Goal: Transaction & Acquisition: Download file/media

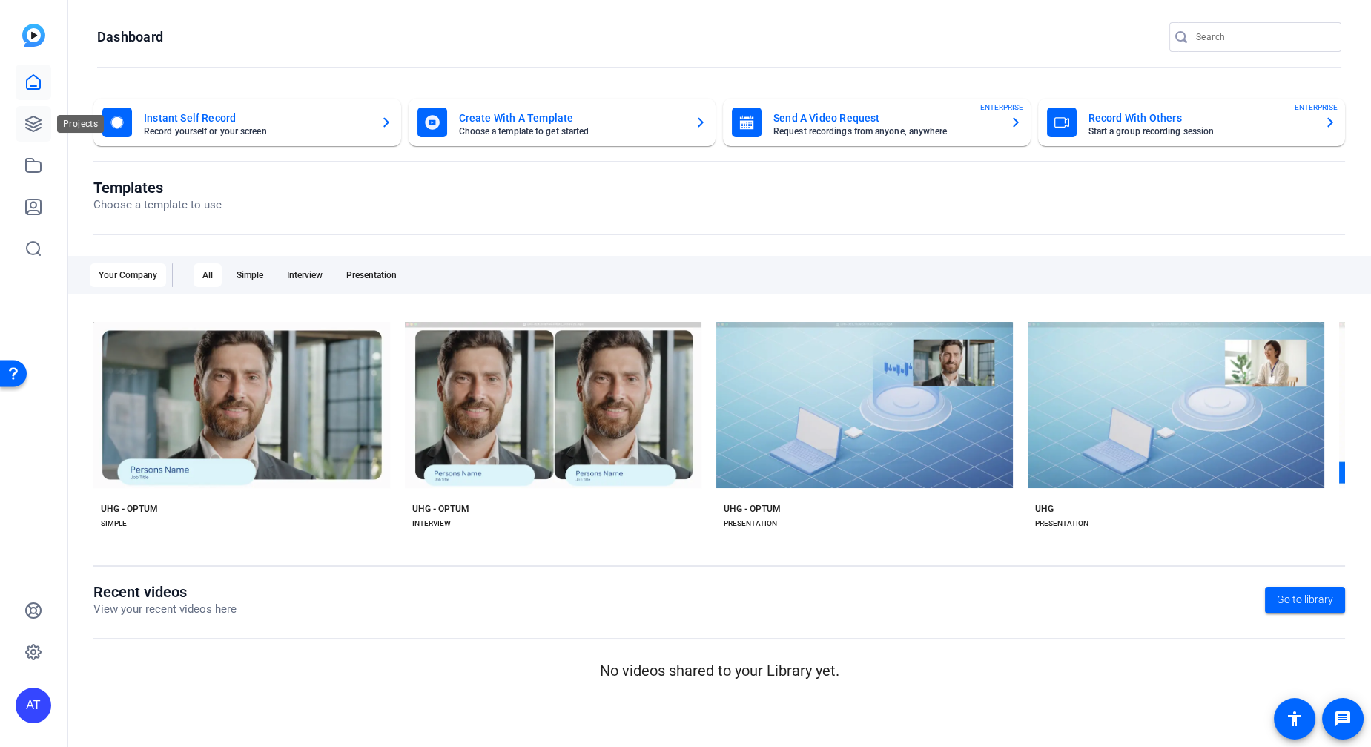
click at [26, 113] on link at bounding box center [34, 124] width 36 height 36
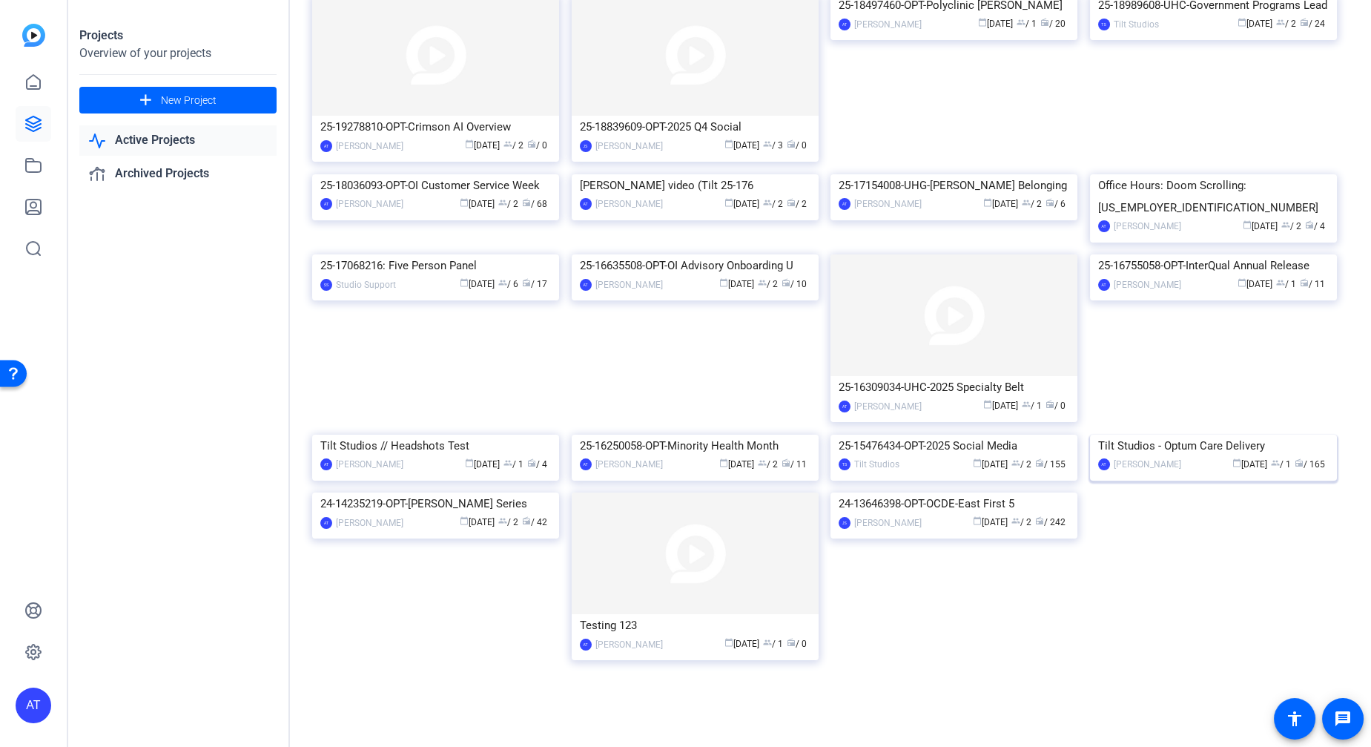
scroll to position [165, 0]
click at [1181, 457] on div "Tilt Studios - Optum Care Delivery" at bounding box center [1213, 445] width 231 height 22
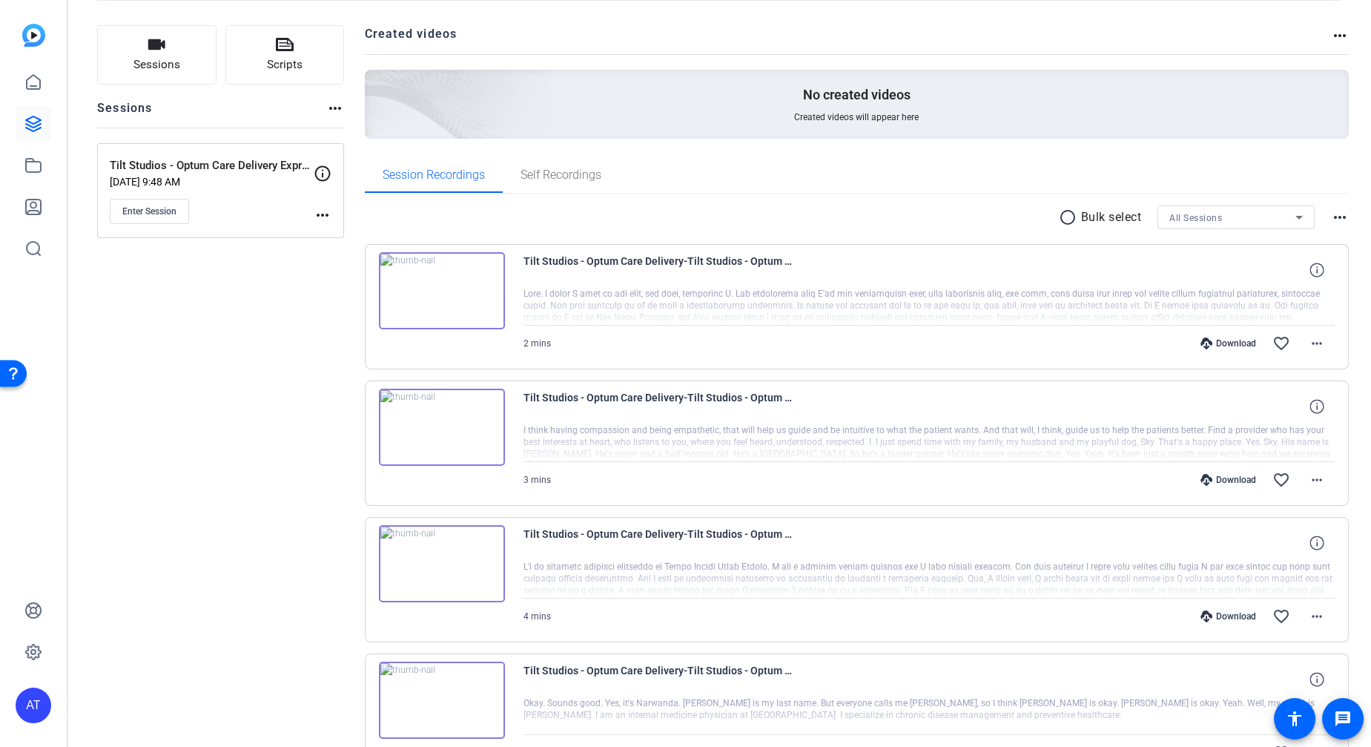
scroll to position [247, 0]
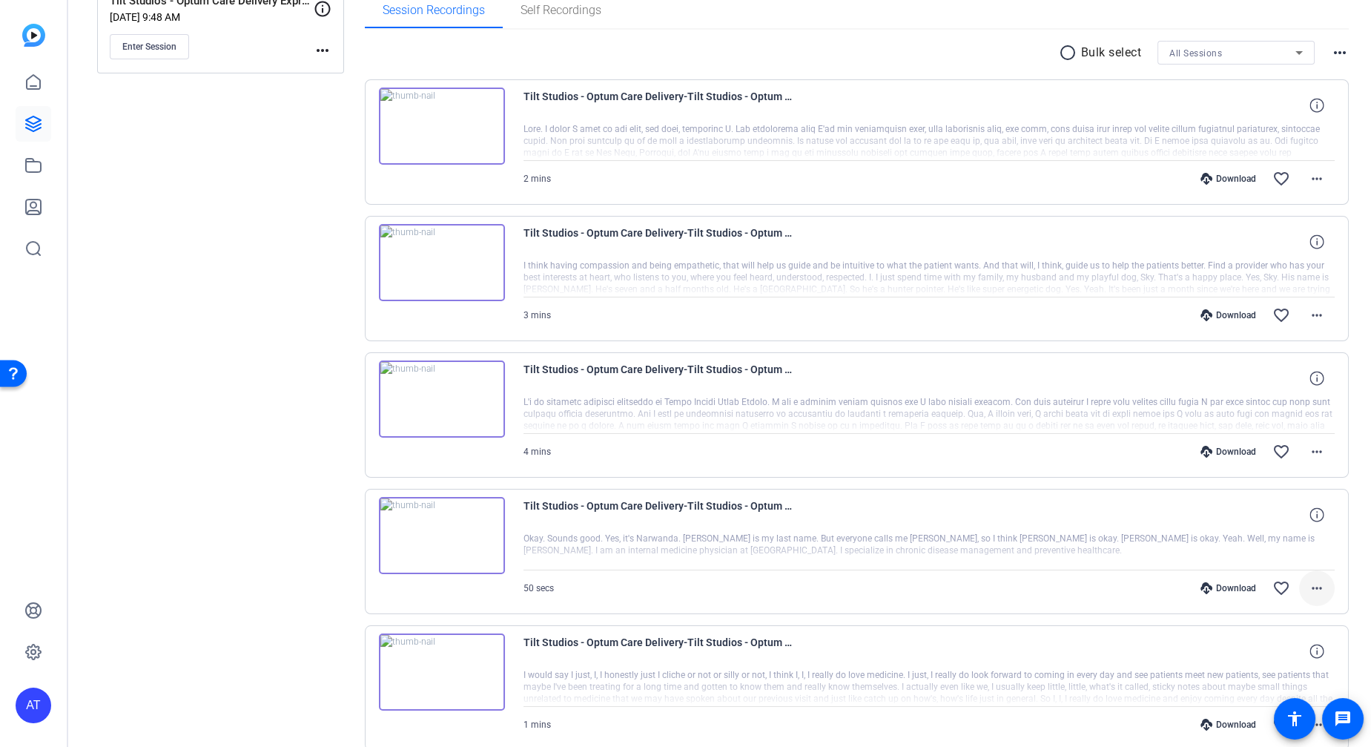
click at [1308, 584] on mat-icon "more_horiz" at bounding box center [1317, 588] width 18 height 18
click at [1280, 442] on span "Download MP4" at bounding box center [1270, 443] width 89 height 18
click at [1315, 446] on mat-icon "more_horiz" at bounding box center [1317, 452] width 18 height 18
click at [1268, 515] on span "Download MP4" at bounding box center [1270, 517] width 89 height 18
click at [1309, 314] on mat-icon "more_horiz" at bounding box center [1317, 315] width 18 height 18
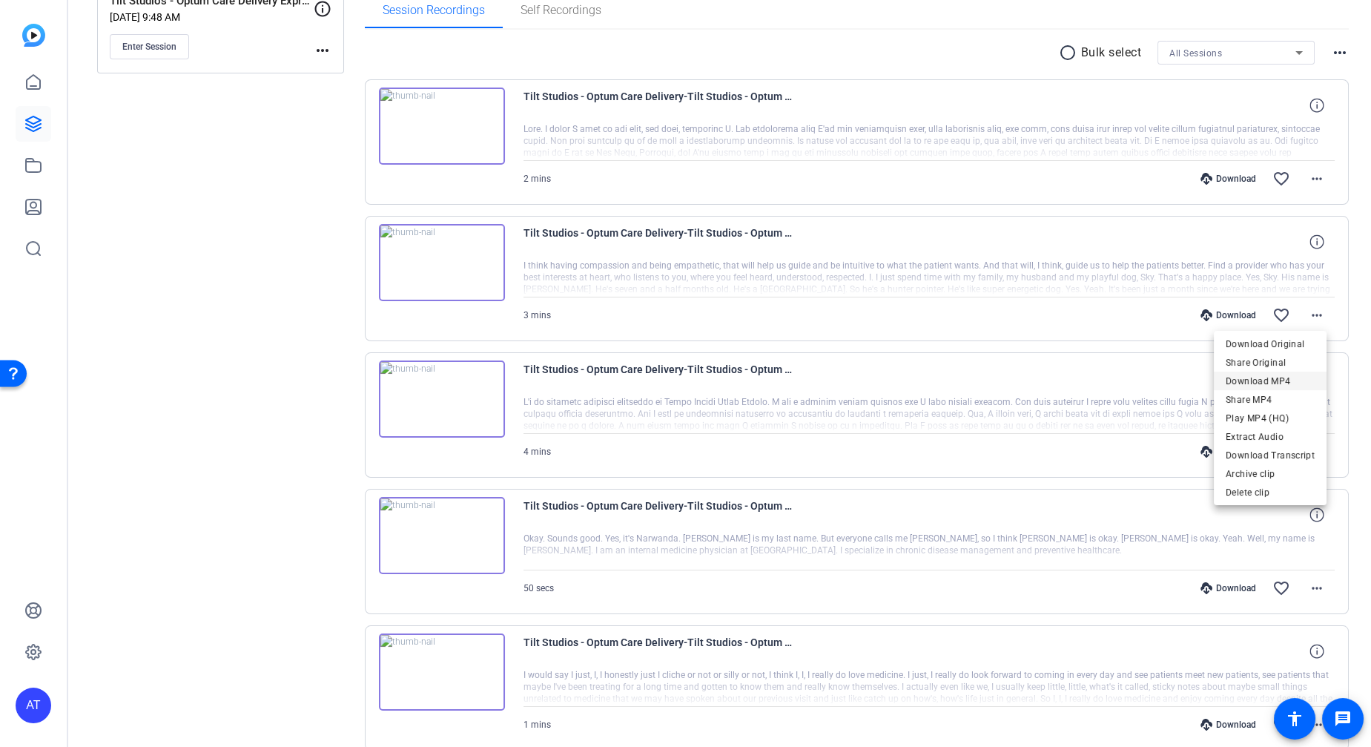
click at [1266, 376] on span "Download MP4" at bounding box center [1270, 381] width 89 height 18
click at [1308, 179] on mat-icon "more_horiz" at bounding box center [1317, 179] width 18 height 18
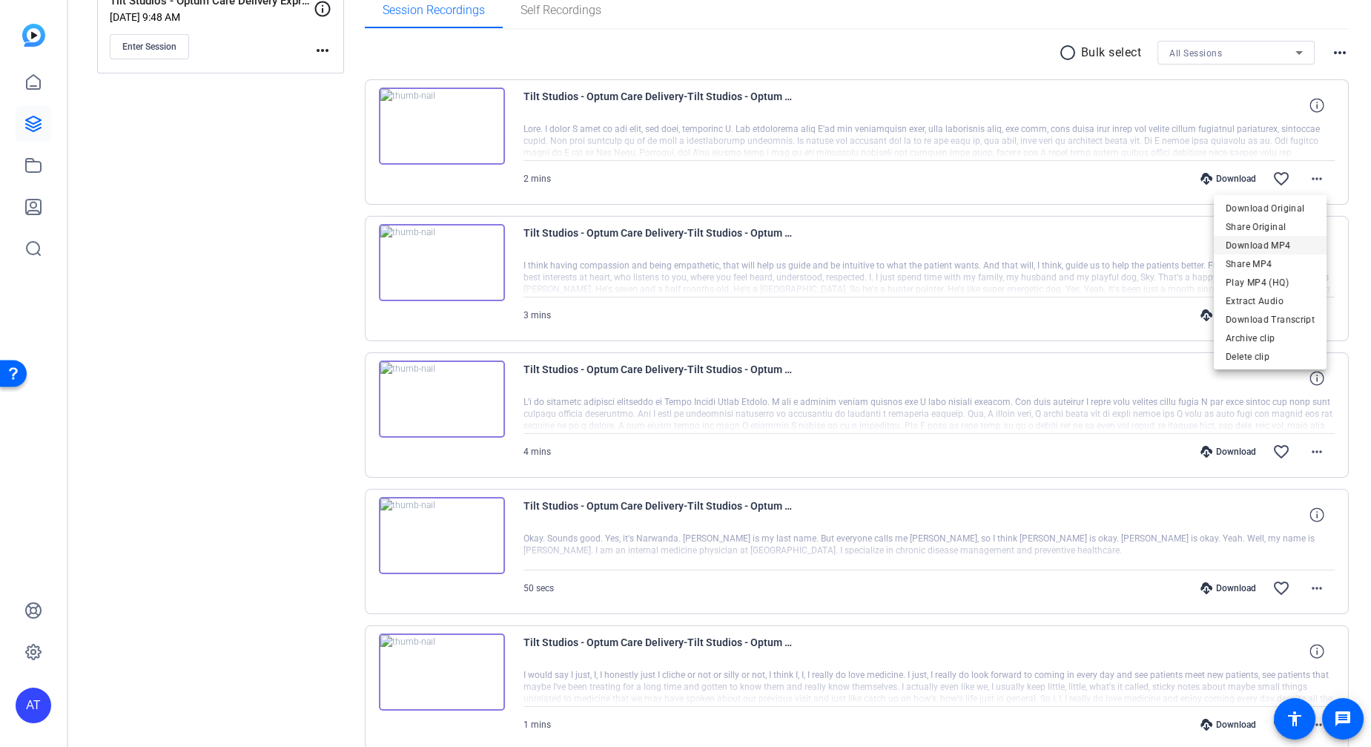
click at [1276, 242] on span "Download MP4" at bounding box center [1270, 246] width 89 height 18
